Goal: Find specific page/section: Find specific page/section

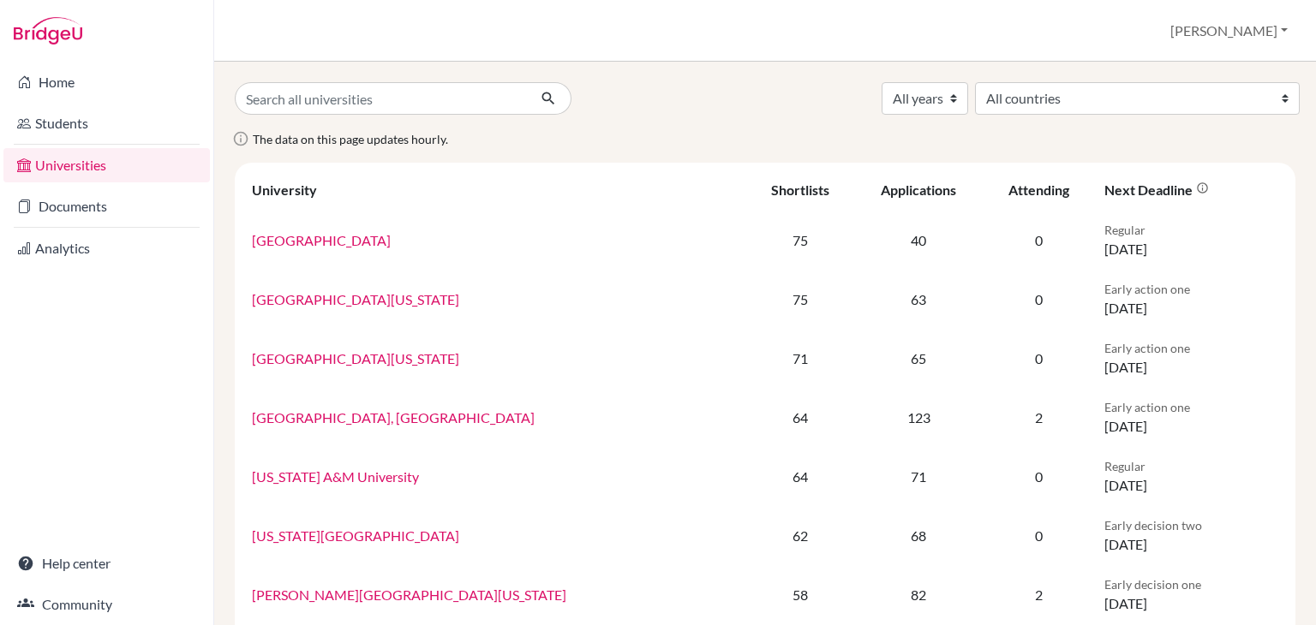
click at [136, 115] on link "Students" at bounding box center [106, 123] width 207 height 34
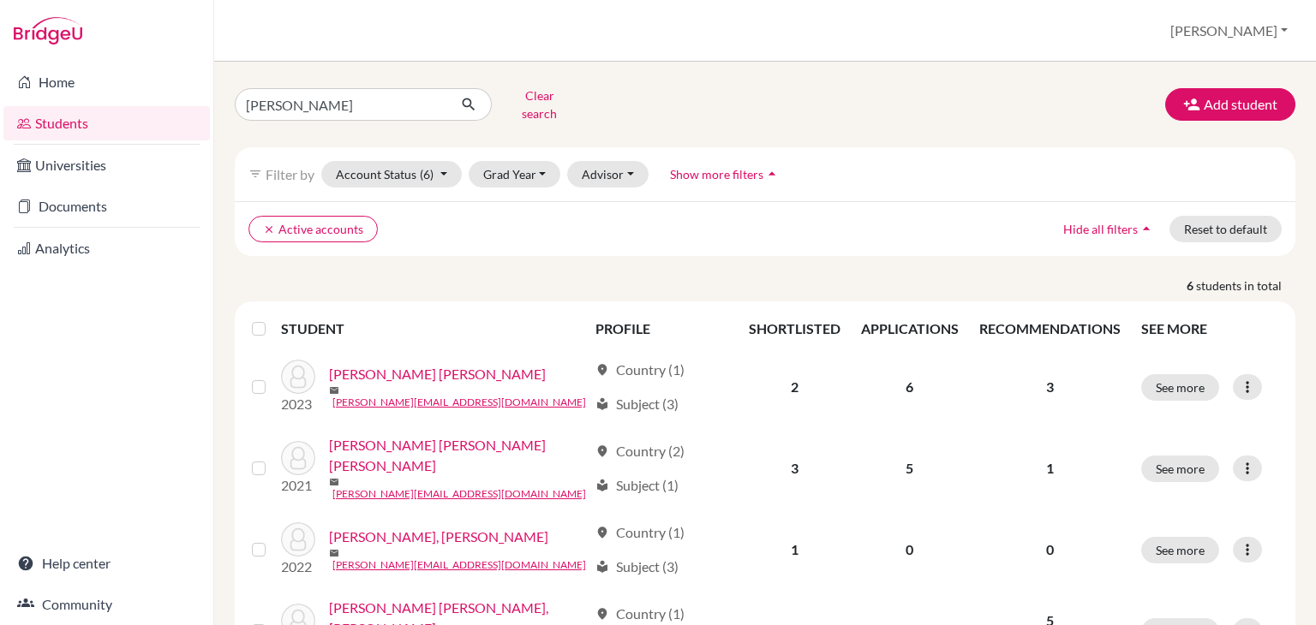
click at [343, 116] on div "andonie Clear search Add student filter_list Filter by Account Status (6) Activ…" at bounding box center [765, 457] width 1061 height 751
click at [342, 105] on input "andonie" at bounding box center [341, 104] width 212 height 33
type input "valle"
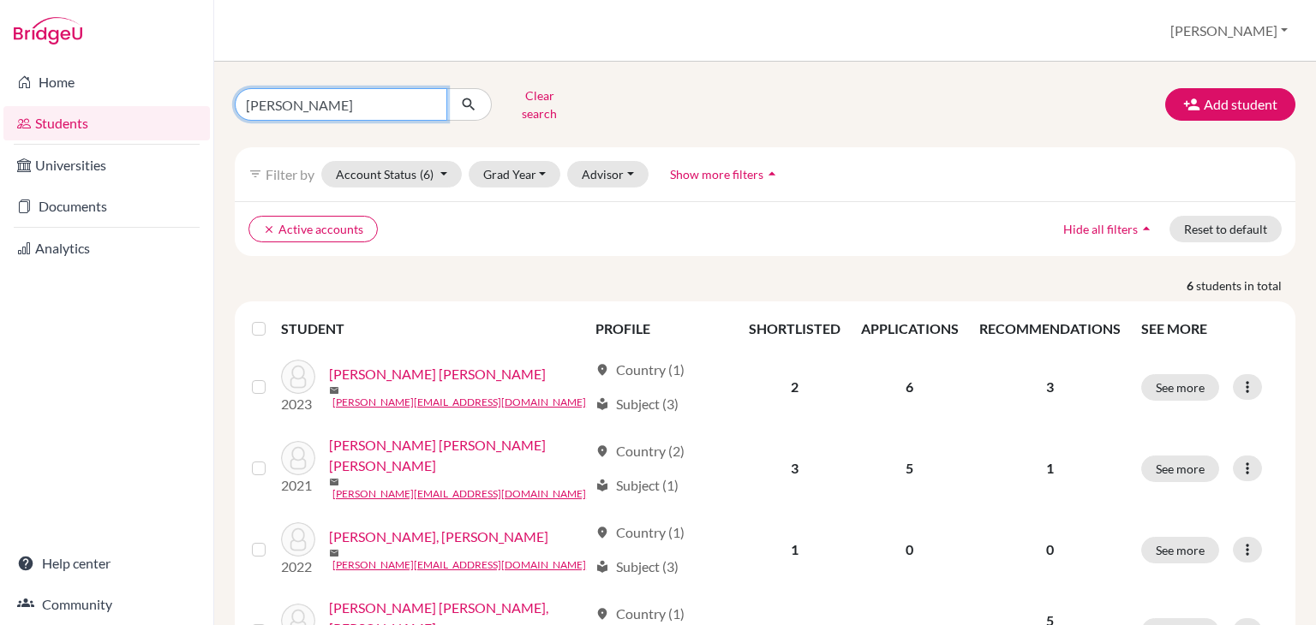
click button "submit" at bounding box center [468, 104] width 45 height 33
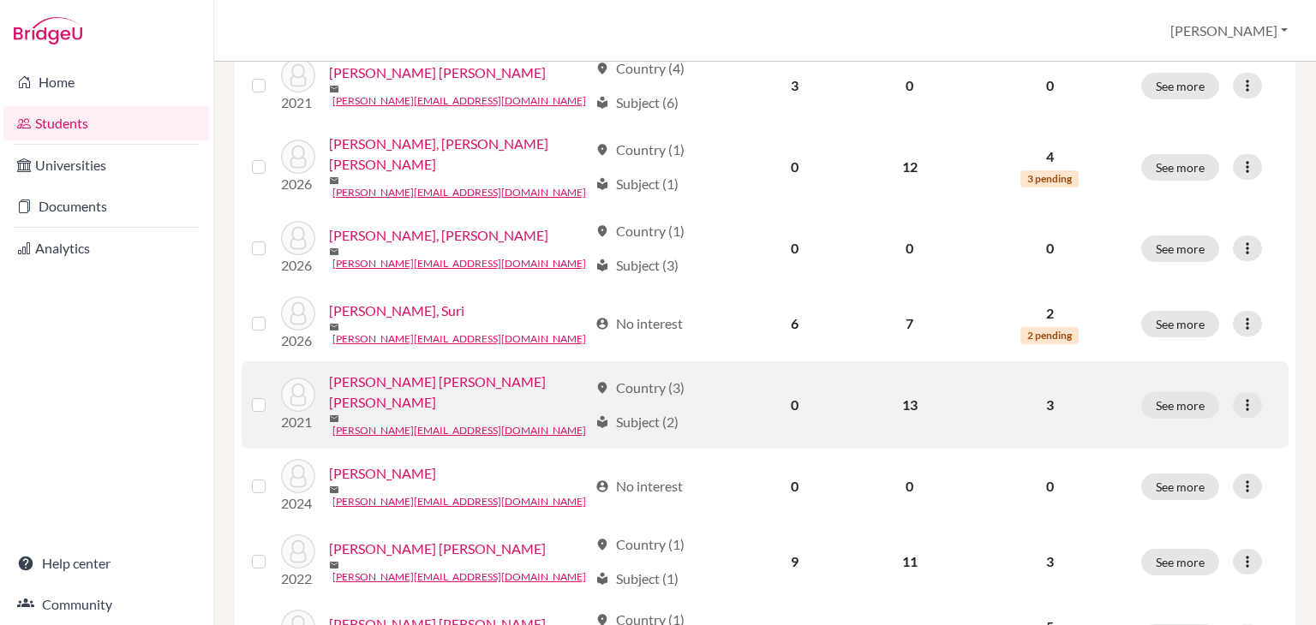
scroll to position [343, 0]
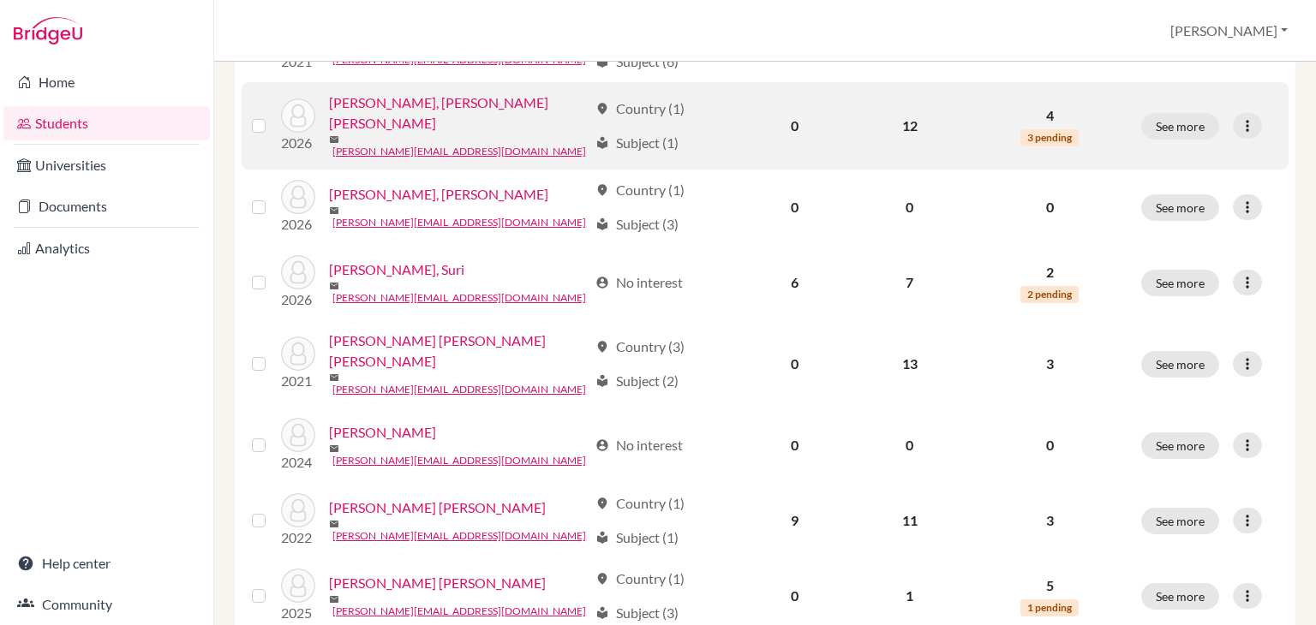
click at [418, 101] on link "Luis, Valle Ferrera" at bounding box center [458, 113] width 259 height 41
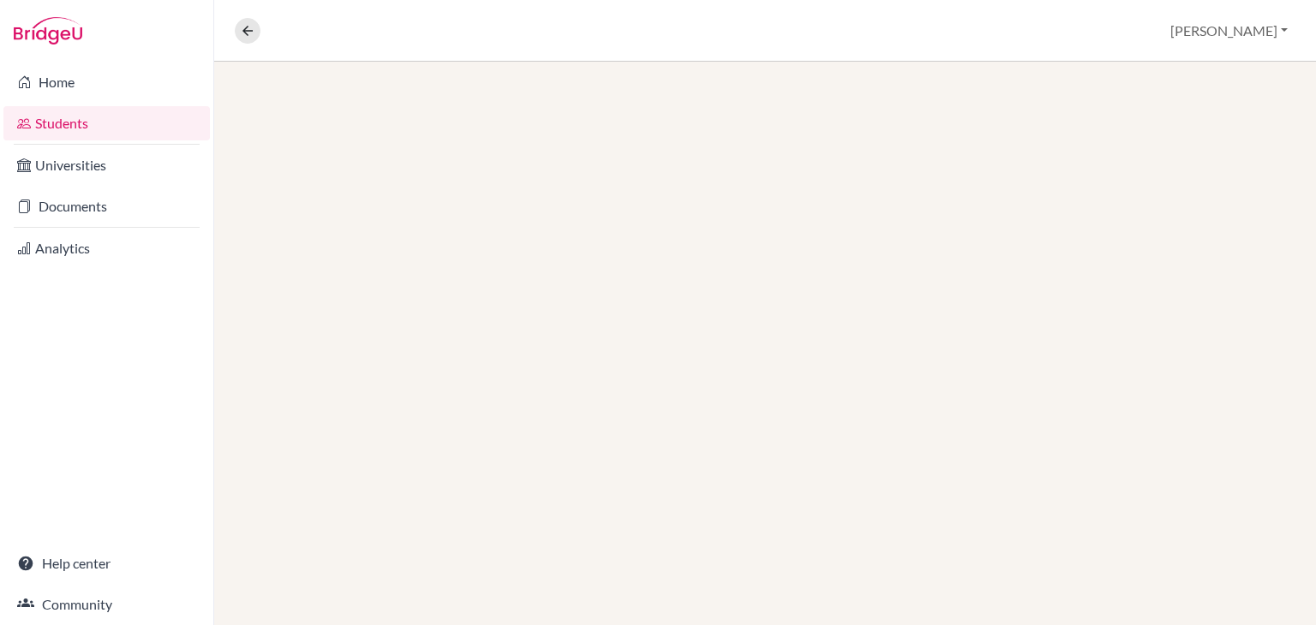
click at [415, 99] on div at bounding box center [765, 344] width 1102 height 564
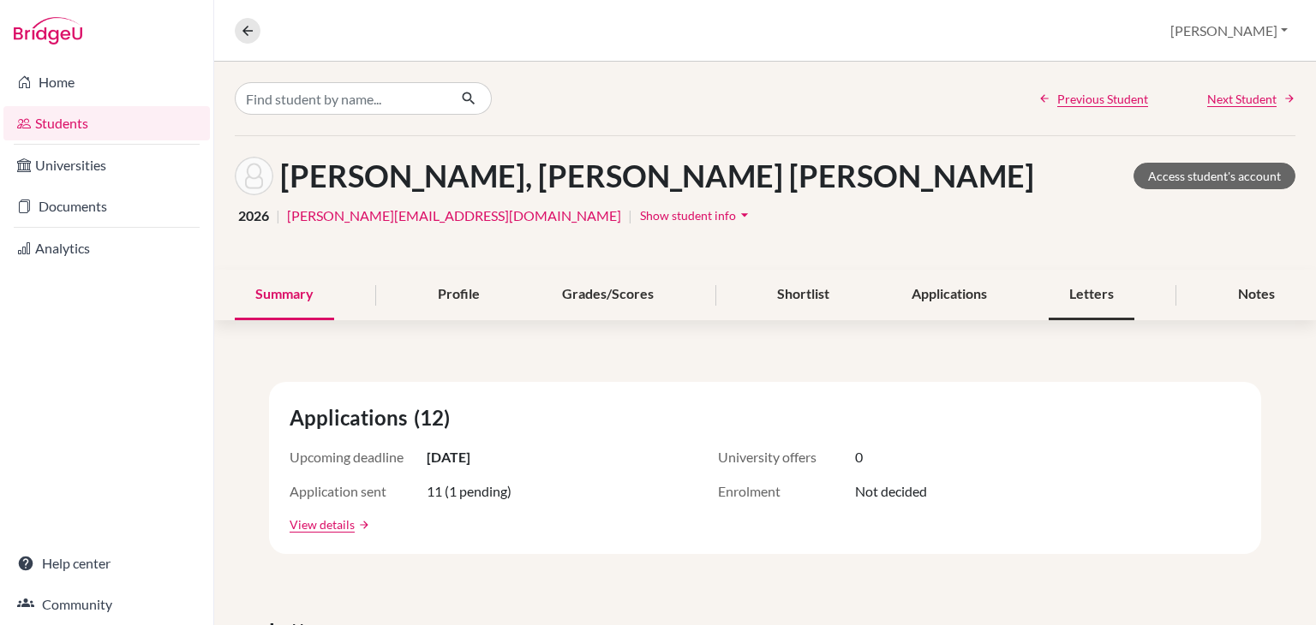
click at [1052, 288] on div "Letters" at bounding box center [1092, 295] width 86 height 51
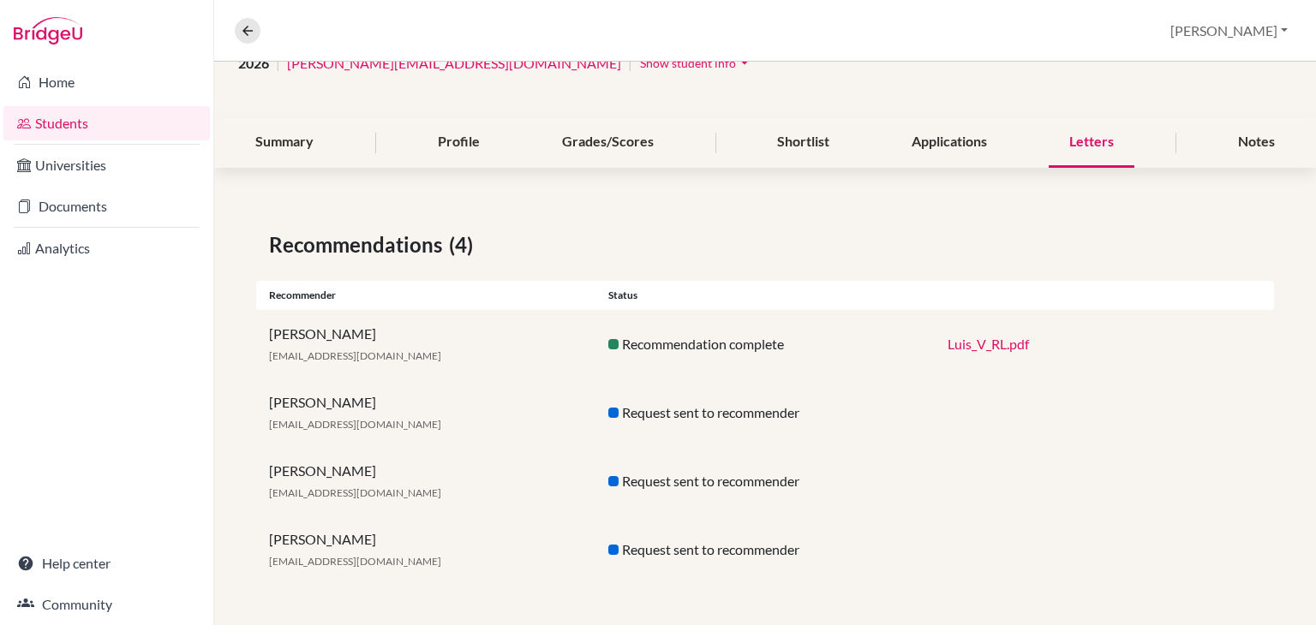
scroll to position [152, 0]
